Goal: Task Accomplishment & Management: Manage account settings

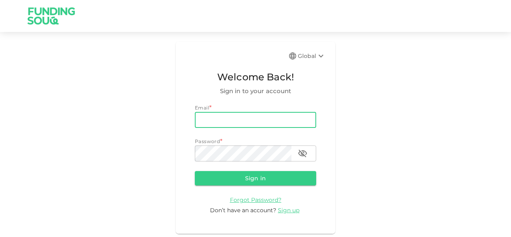
click at [244, 114] on input "email" at bounding box center [255, 120] width 121 height 16
type input "[EMAIL_ADDRESS][DOMAIN_NAME]"
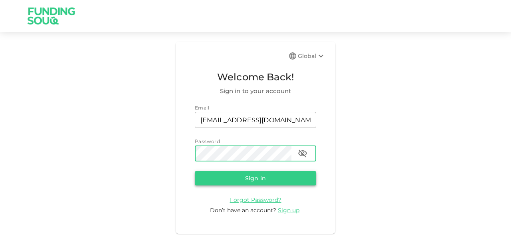
click at [239, 176] on button "Sign in" at bounding box center [255, 178] width 121 height 14
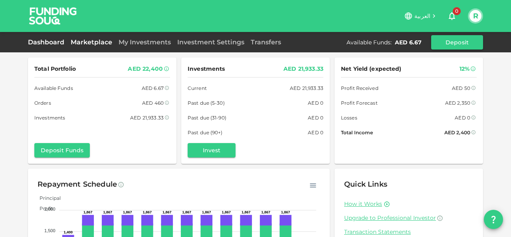
click at [104, 41] on link "Marketplace" at bounding box center [91, 42] width 48 height 8
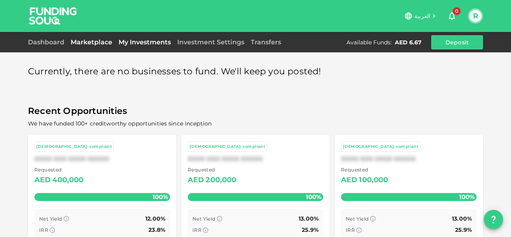
click at [140, 41] on link "My Investments" at bounding box center [144, 42] width 59 height 8
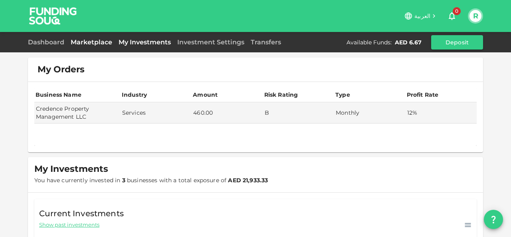
click at [101, 39] on link "Marketplace" at bounding box center [91, 42] width 48 height 8
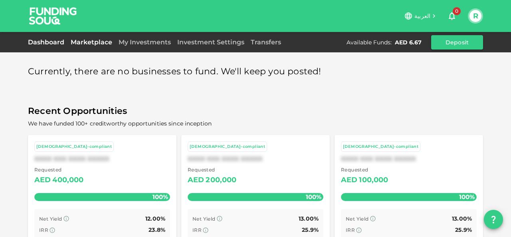
click at [53, 38] on link "Dashboard" at bounding box center [48, 42] width 40 height 8
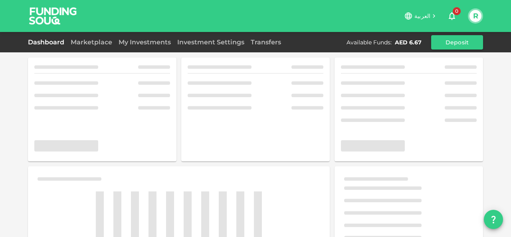
click at [51, 40] on link "Dashboard" at bounding box center [48, 42] width 40 height 8
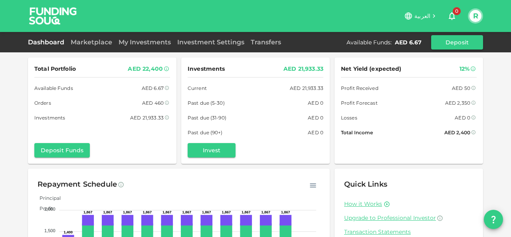
click at [474, 19] on button "R" at bounding box center [475, 16] width 12 height 12
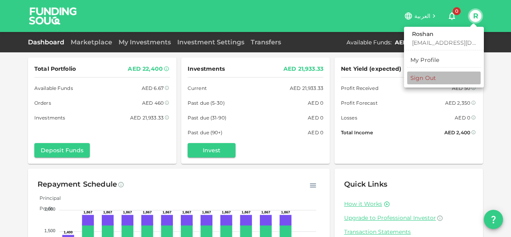
click at [425, 81] on div "Sign Out" at bounding box center [423, 78] width 26 height 8
